Goal: Browse casually

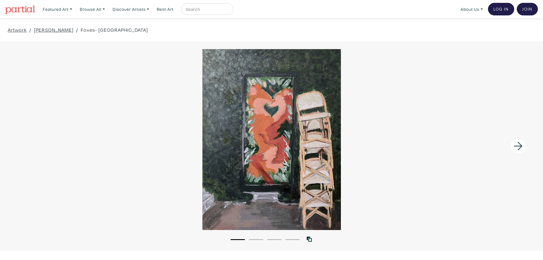
click at [522, 144] on icon at bounding box center [517, 145] width 19 height 15
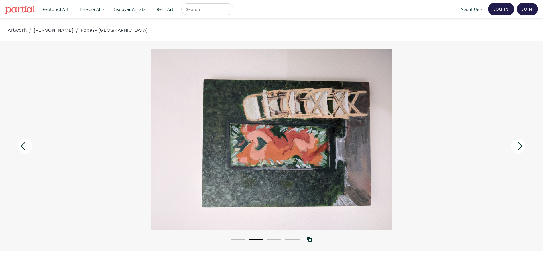
click at [522, 144] on icon at bounding box center [517, 145] width 19 height 15
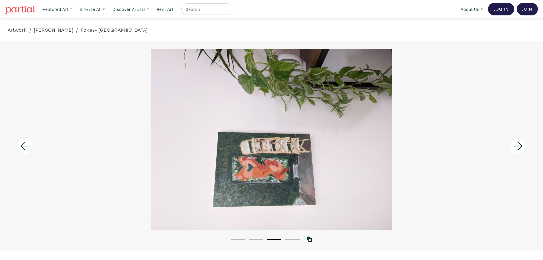
click at [522, 144] on icon at bounding box center [517, 145] width 19 height 15
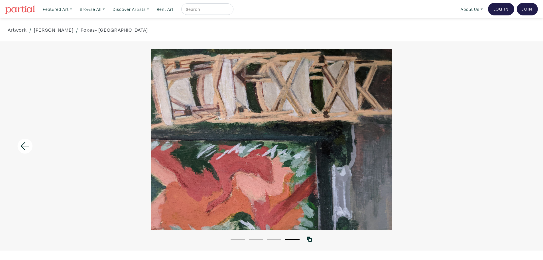
click at [522, 144] on div at bounding box center [271, 139] width 543 height 181
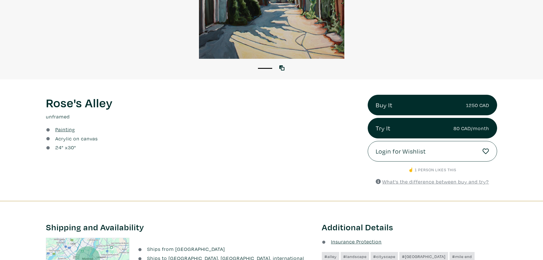
drag, startPoint x: 406, startPoint y: 112, endPoint x: 411, endPoint y: 165, distance: 53.0
